Goal: Information Seeking & Learning: Learn about a topic

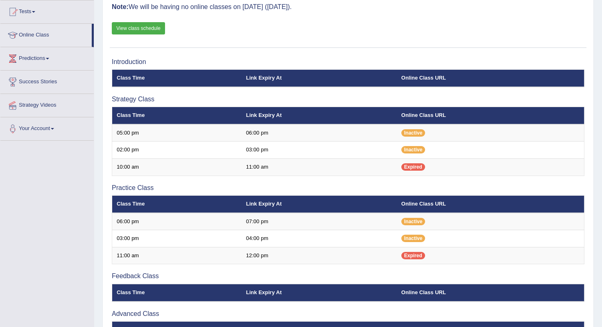
scroll to position [86, 0]
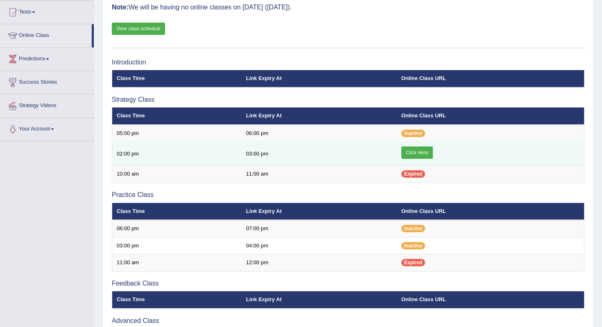
click at [417, 154] on link "Click Here" at bounding box center [418, 152] width 32 height 12
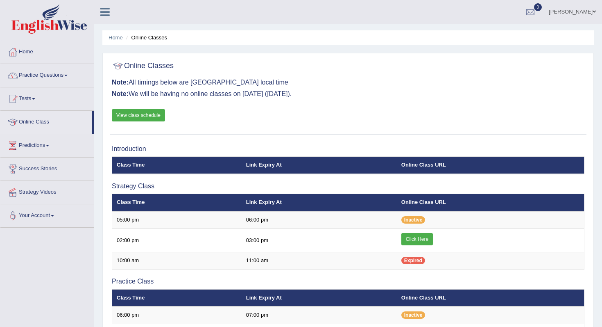
scroll to position [86, 0]
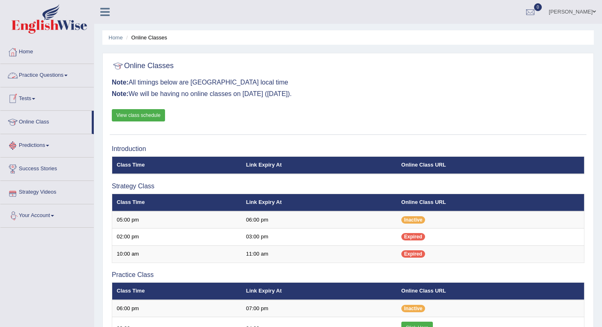
click at [66, 76] on link "Practice Questions" at bounding box center [46, 74] width 93 height 20
click at [68, 81] on link "Practice Questions" at bounding box center [46, 74] width 93 height 20
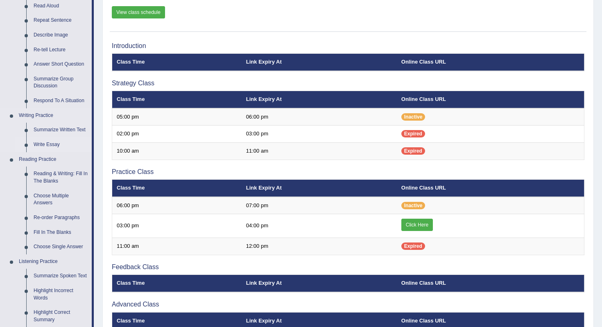
scroll to position [110, 0]
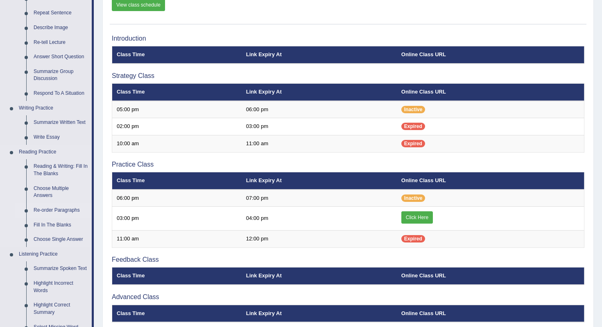
click at [52, 211] on link "Re-order Paragraphs" at bounding box center [61, 210] width 62 height 15
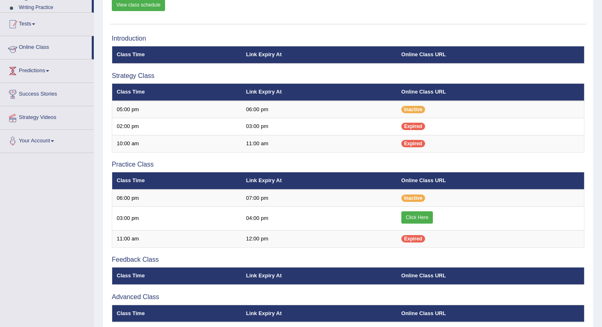
scroll to position [139, 0]
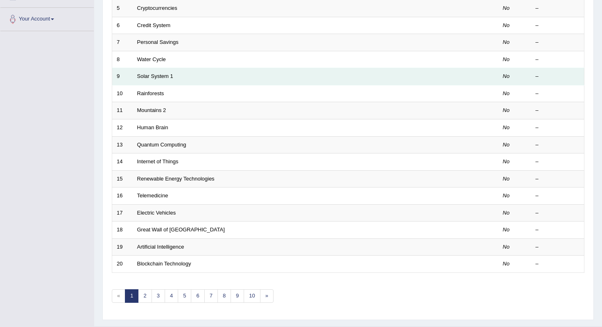
scroll to position [216, 0]
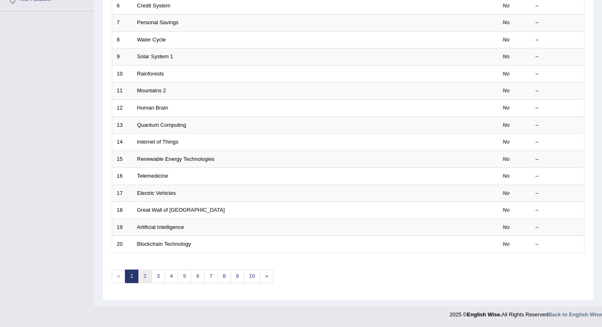
click at [143, 277] on link "2" at bounding box center [145, 276] width 14 height 14
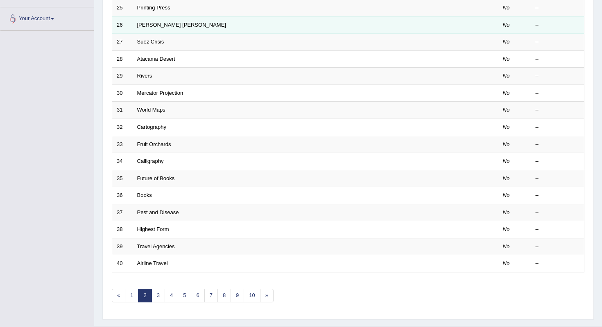
scroll to position [216, 0]
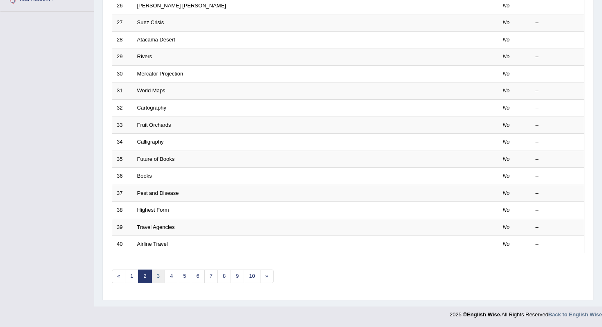
click at [154, 276] on link "3" at bounding box center [159, 276] width 14 height 14
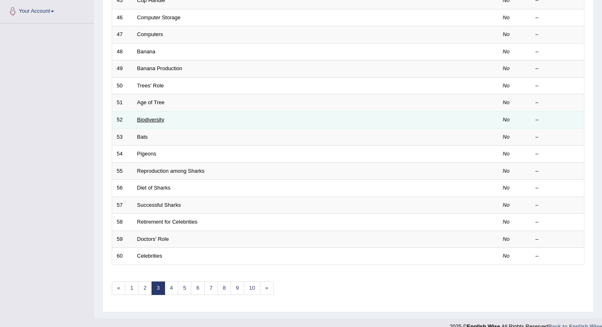
scroll to position [200, 0]
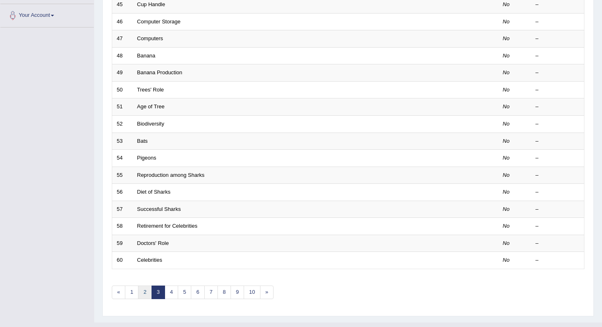
click at [145, 291] on link "2" at bounding box center [145, 292] width 14 height 14
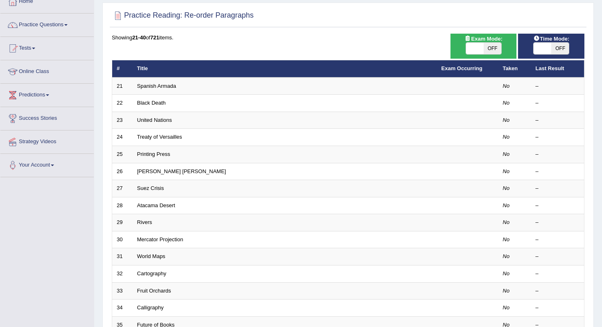
scroll to position [50, 0]
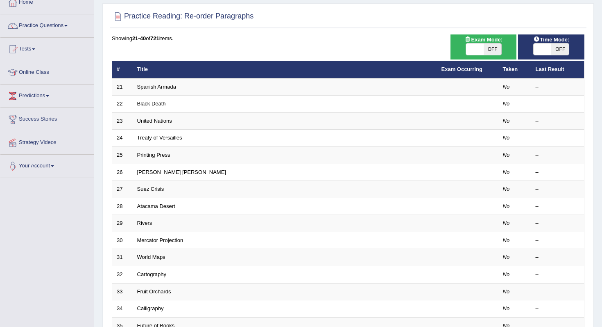
click at [490, 49] on span "OFF" at bounding box center [493, 48] width 18 height 11
checkbox input "true"
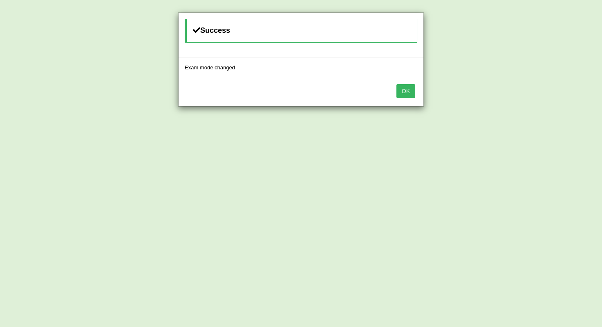
click at [406, 92] on button "OK" at bounding box center [406, 91] width 19 height 14
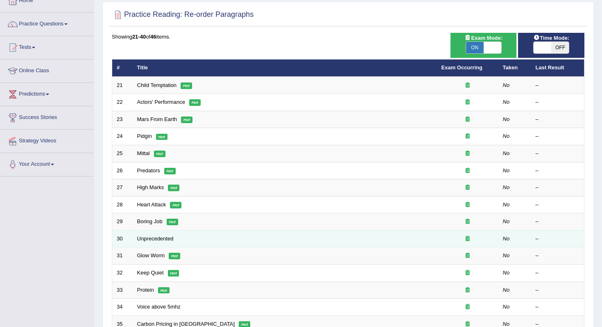
scroll to position [50, 0]
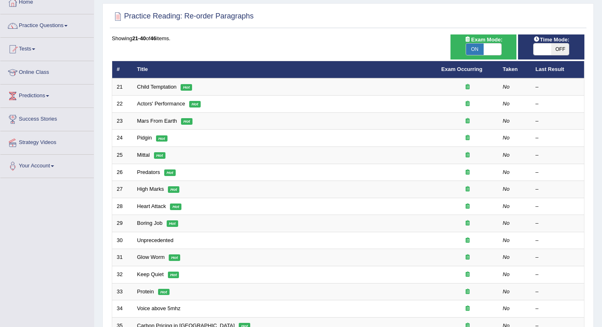
click at [479, 52] on span "ON" at bounding box center [475, 48] width 18 height 11
checkbox input "false"
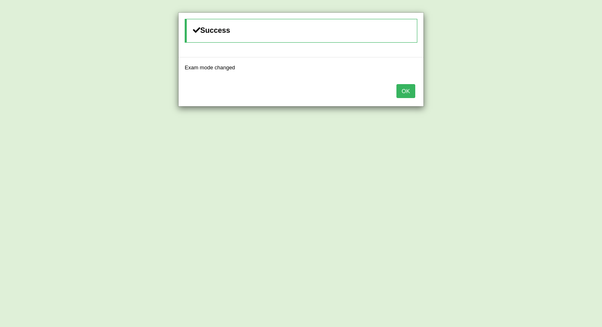
click at [409, 95] on button "OK" at bounding box center [406, 91] width 19 height 14
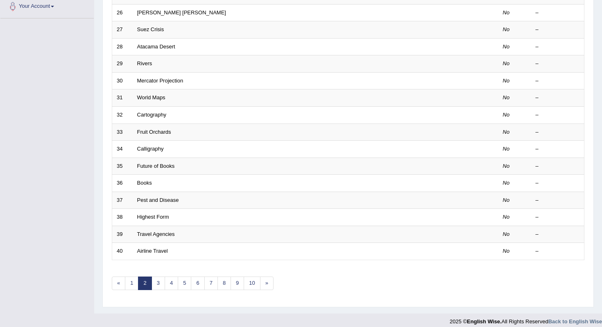
scroll to position [216, 0]
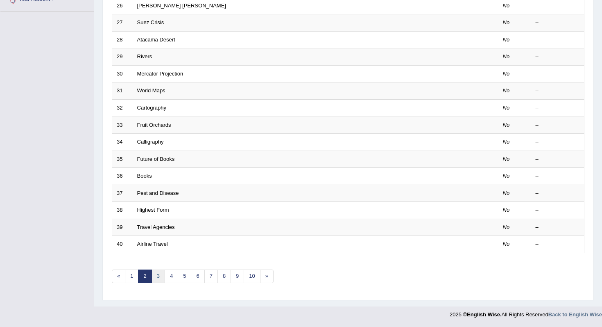
click at [158, 276] on link "3" at bounding box center [159, 276] width 14 height 14
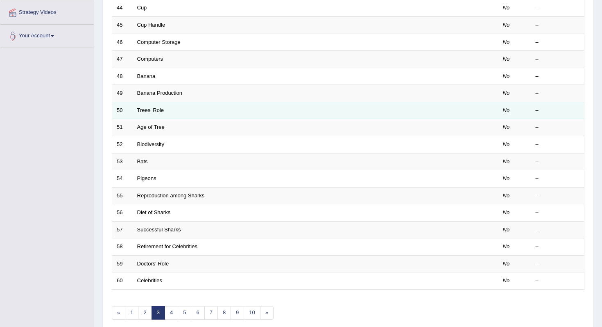
scroll to position [216, 0]
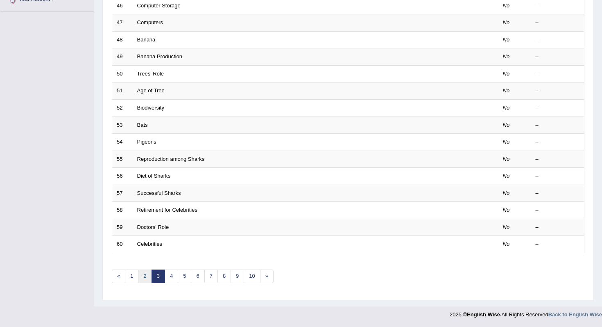
click at [141, 277] on link "2" at bounding box center [145, 276] width 14 height 14
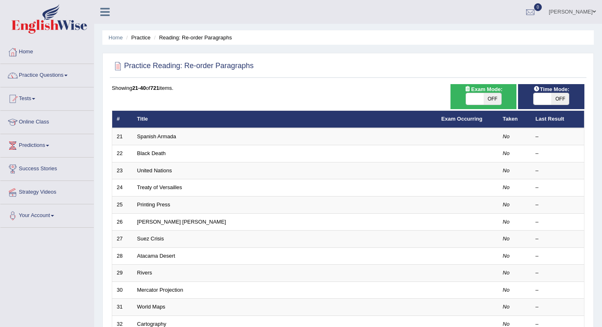
scroll to position [20, 0]
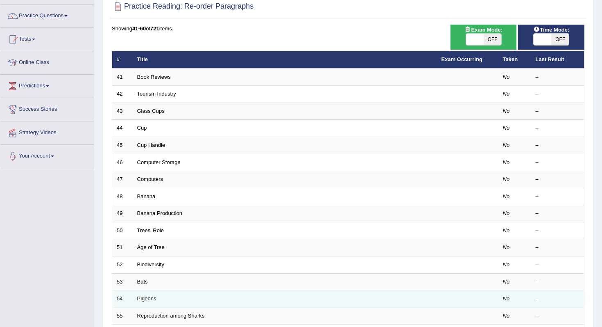
scroll to position [60, 0]
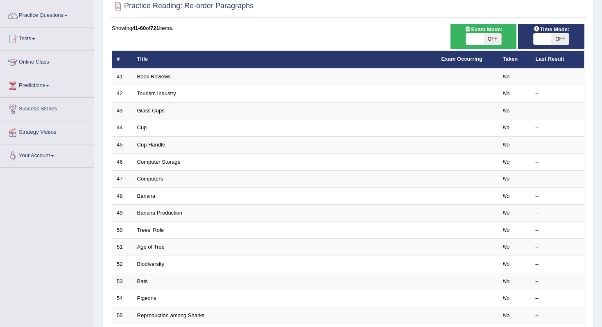
click at [554, 43] on span "OFF" at bounding box center [561, 38] width 18 height 11
checkbox input "true"
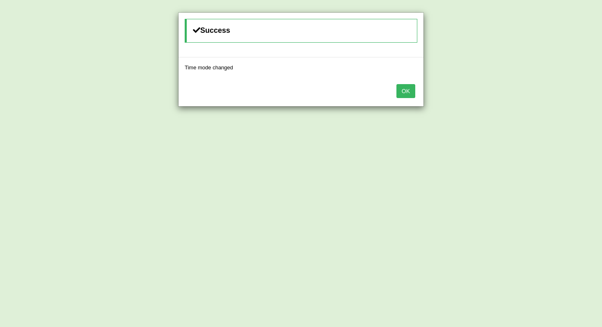
click at [407, 93] on button "OK" at bounding box center [406, 91] width 19 height 14
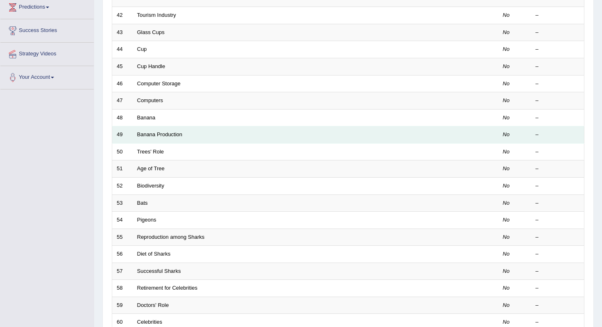
scroll to position [216, 0]
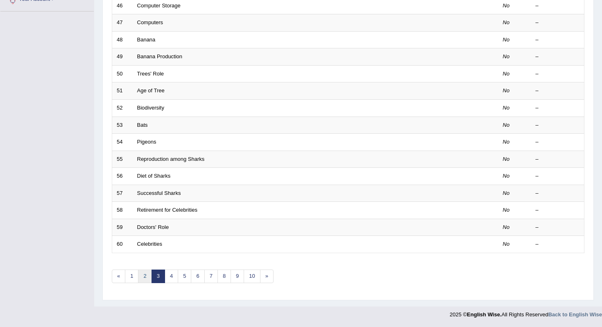
click at [142, 278] on link "2" at bounding box center [145, 276] width 14 height 14
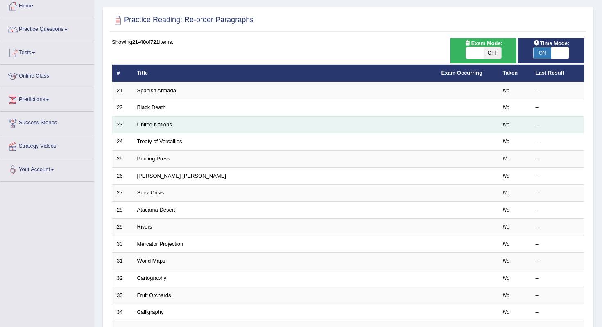
scroll to position [46, 0]
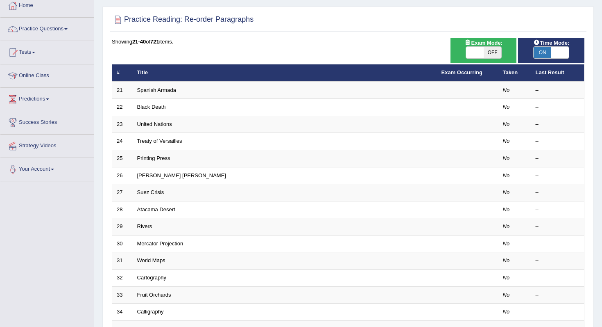
click at [486, 57] on span "OFF" at bounding box center [493, 52] width 18 height 11
checkbox input "true"
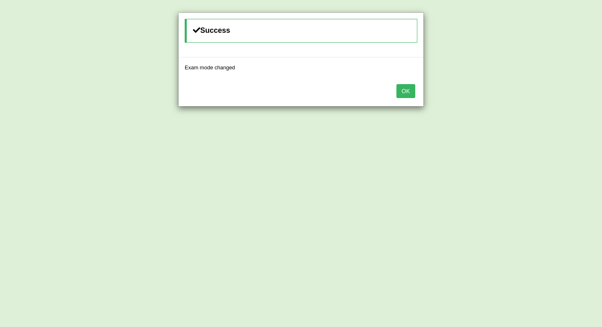
click at [403, 93] on button "OK" at bounding box center [406, 91] width 19 height 14
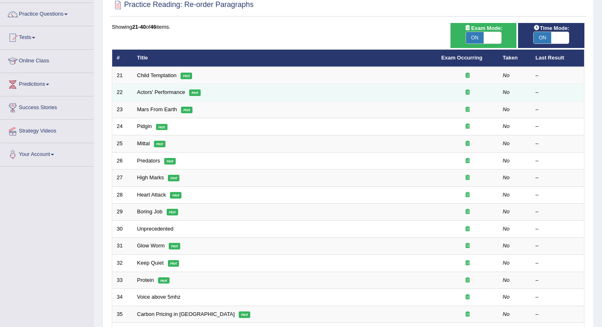
scroll to position [64, 0]
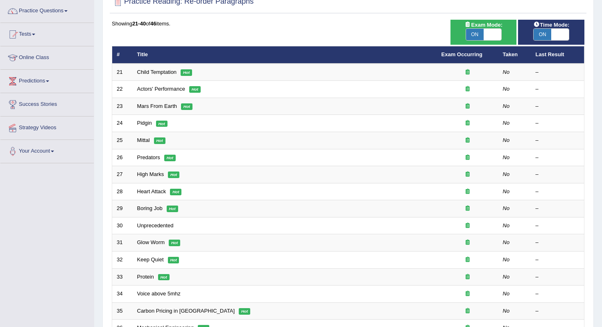
click at [475, 36] on span "ON" at bounding box center [475, 34] width 18 height 11
checkbox input "false"
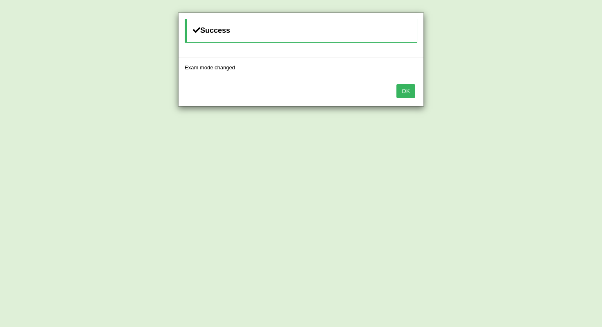
click at [413, 89] on button "OK" at bounding box center [406, 91] width 19 height 14
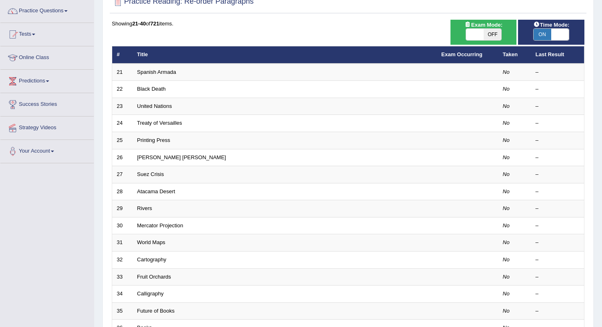
click at [546, 36] on span "ON" at bounding box center [543, 34] width 18 height 11
checkbox input "false"
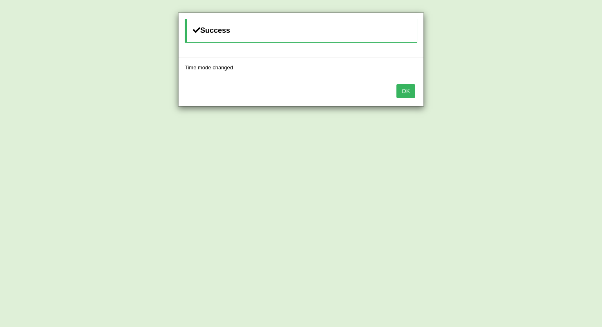
click at [403, 93] on button "OK" at bounding box center [406, 91] width 19 height 14
